Goal: Complete application form: Complete application form

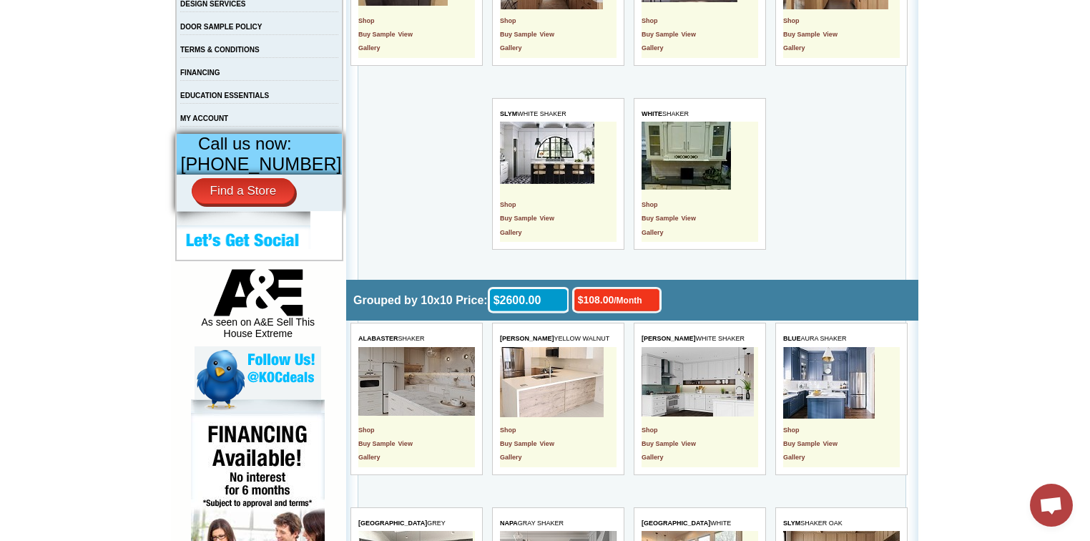
scroll to position [229, 0]
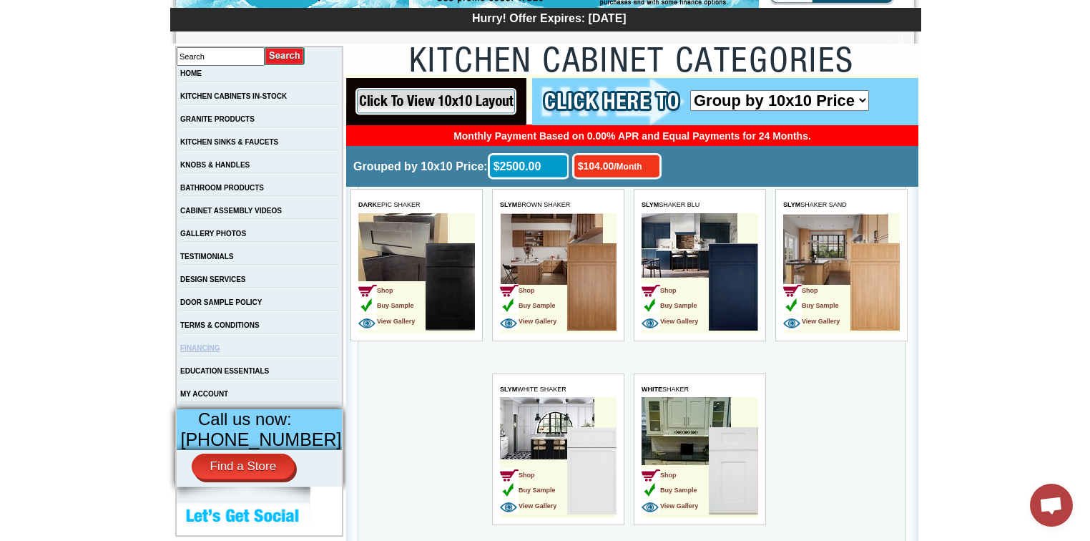
click at [211, 352] on link "FINANCING" at bounding box center [200, 348] width 40 height 8
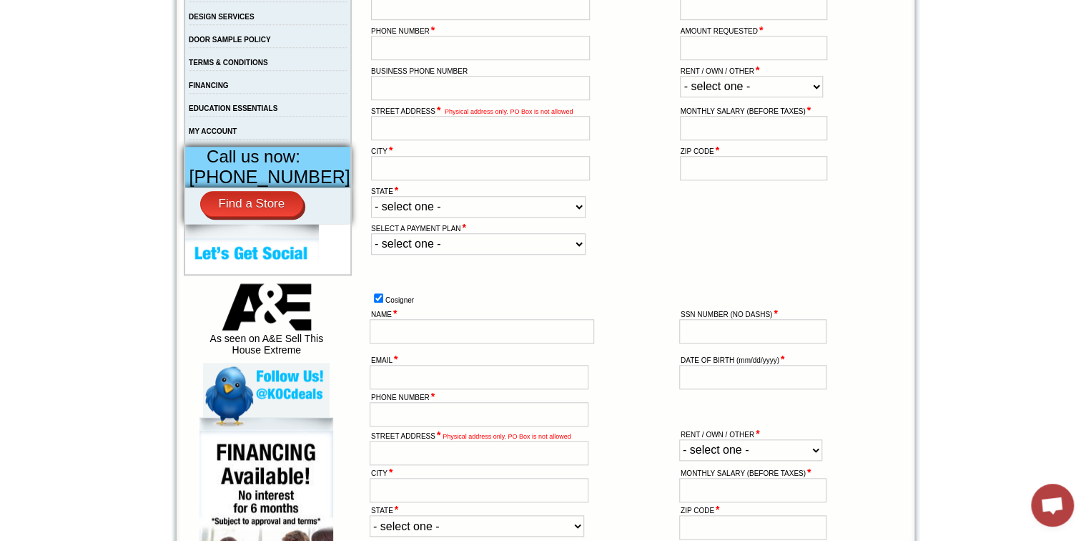
scroll to position [629, 0]
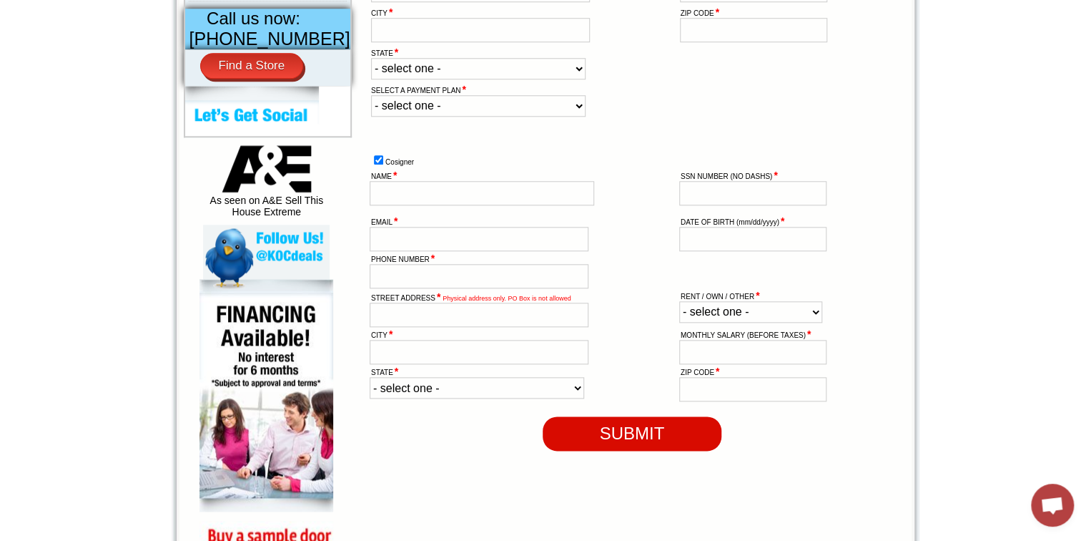
click at [560, 117] on select "- select one - 6 Months No Interest 12 Months No Interest (Limited additional d…" at bounding box center [478, 105] width 214 height 21
click at [556, 117] on select "- select one - 6 Months No Interest 12 Months No Interest (Limited additional d…" at bounding box center [478, 105] width 214 height 21
select select "6-month"
click at [371, 117] on select "- select one - 6 Months No Interest 12 Months No Interest (Limited additional d…" at bounding box center [478, 105] width 214 height 21
click at [445, 117] on select "- select one - 6 Months No Interest 12 Months No Interest (Limited additional d…" at bounding box center [478, 105] width 214 height 21
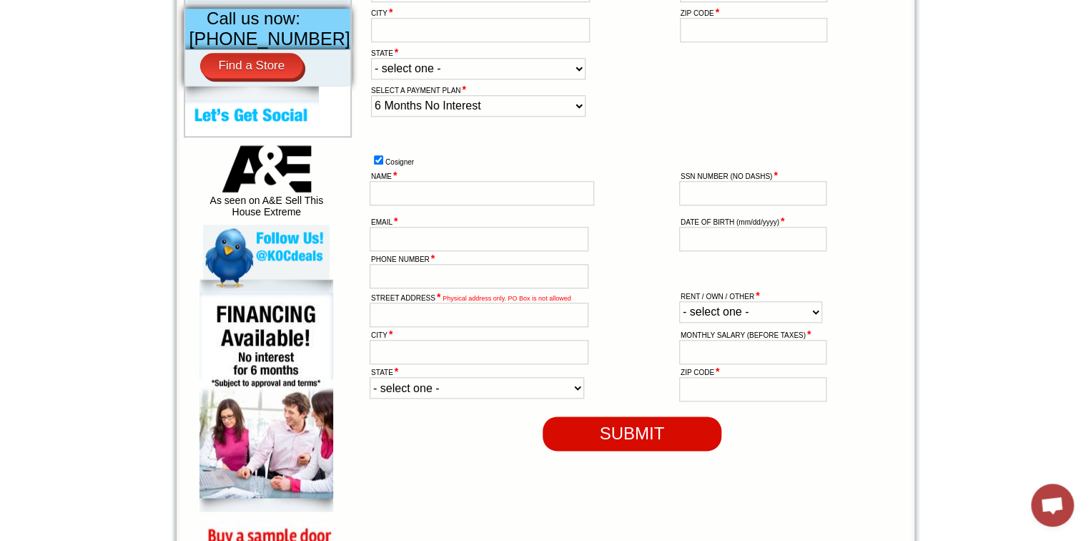
click at [997, 311] on body "1-888-620-2936 Contact Us Find a Store Send Us a Design View Cart Shipping* Una…" at bounding box center [545, 149] width 1091 height 1556
click at [561, 117] on select "- select one - 6 Months No Interest 12 Months No Interest (Limited additional d…" at bounding box center [478, 105] width 214 height 21
